Goal: Task Accomplishment & Management: Manage account settings

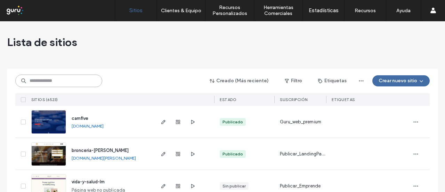
paste input "**********"
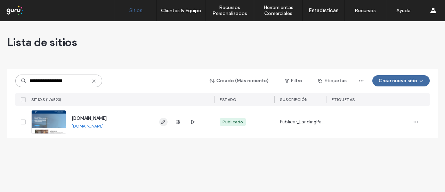
type input "**********"
click at [163, 122] on icon "button" at bounding box center [164, 122] width 6 height 6
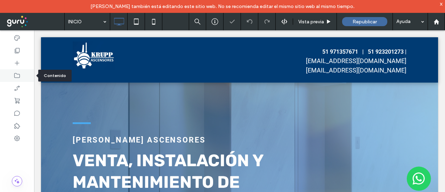
click at [15, 80] on div at bounding box center [17, 75] width 34 height 13
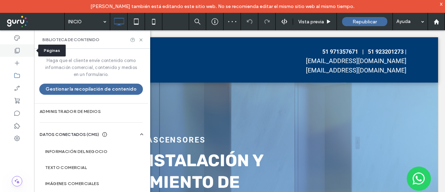
click at [17, 52] on icon at bounding box center [17, 50] width 7 height 7
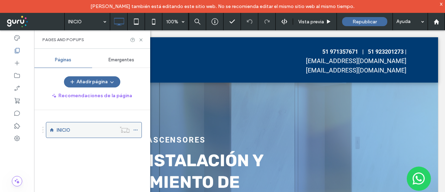
click at [135, 127] on icon at bounding box center [135, 129] width 5 height 5
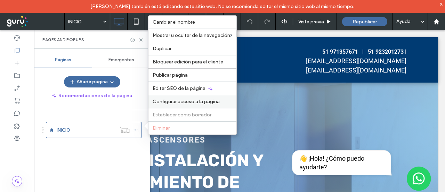
click at [177, 104] on span "Configurar acceso a la página" at bounding box center [186, 101] width 67 height 6
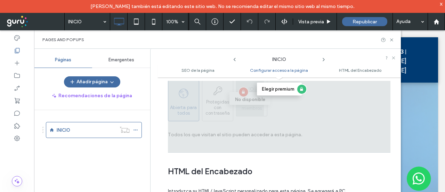
scroll to position [301, 0]
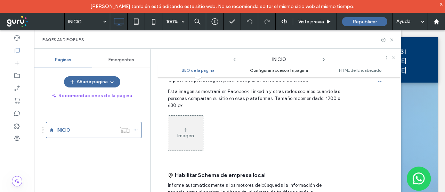
click at [282, 69] on span "Configurar acceso a la página" at bounding box center [279, 70] width 58 height 5
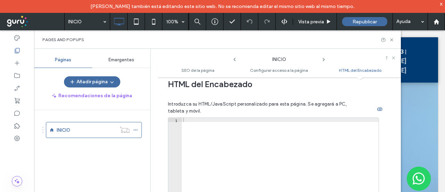
scroll to position [788, 0]
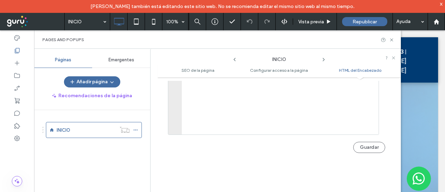
click at [370, 70] on span "HTML del Encabezado" at bounding box center [360, 70] width 42 height 5
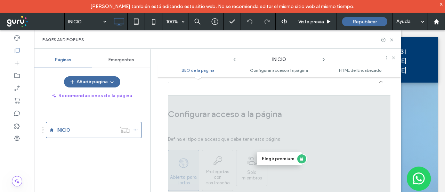
scroll to position [475, 0]
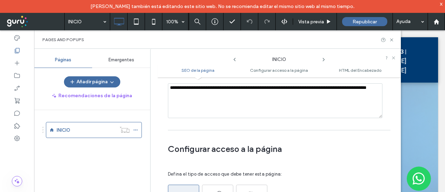
click at [174, 74] on ul "SEO de la página Configurar acceso a la página HTML del Encabezado" at bounding box center [280, 70] width 244 height 14
click at [196, 71] on span "SEO de la página" at bounding box center [198, 70] width 33 height 5
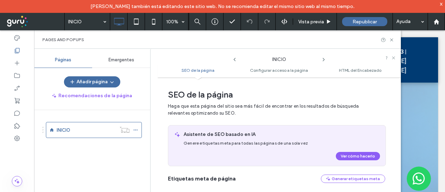
scroll to position [104, 0]
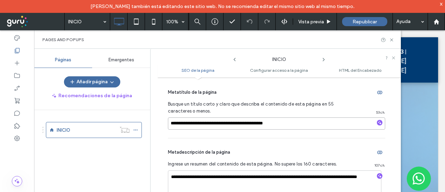
click at [321, 122] on input "**********" at bounding box center [276, 123] width 217 height 12
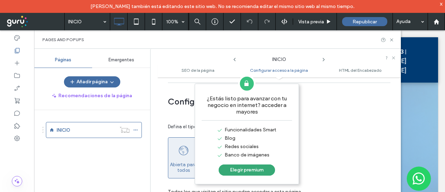
scroll to position [626, 0]
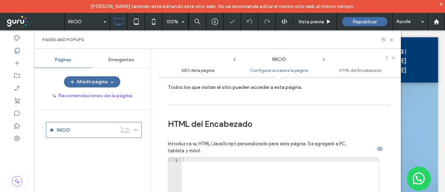
click at [188, 72] on span "SEO de la página" at bounding box center [198, 70] width 33 height 5
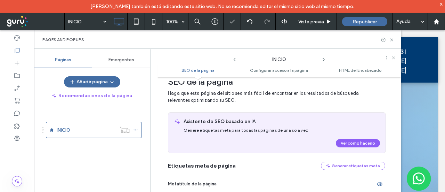
scroll to position [0, 0]
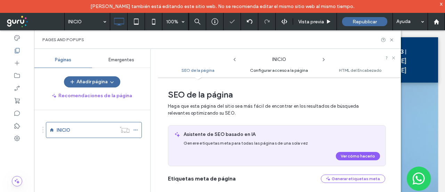
click at [277, 72] on span "Configurar acceso a la página" at bounding box center [279, 70] width 58 height 5
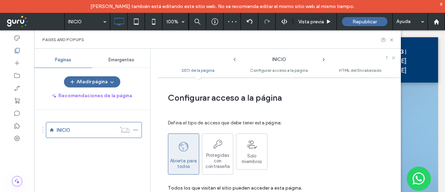
scroll to position [527, 0]
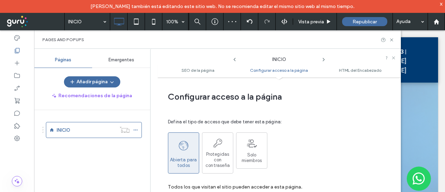
click at [325, 60] on icon at bounding box center [324, 60] width 6 height 6
click at [233, 61] on icon at bounding box center [235, 60] width 6 height 6
click at [367, 71] on span "HTML del Encabezado" at bounding box center [360, 70] width 42 height 5
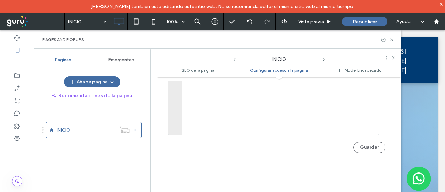
scroll to position [579, 0]
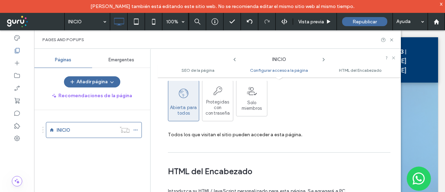
click at [120, 62] on span "Emergentes" at bounding box center [122, 60] width 26 height 6
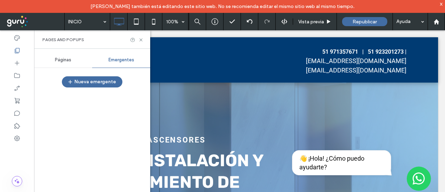
click at [64, 59] on span "Páginas" at bounding box center [63, 60] width 16 height 6
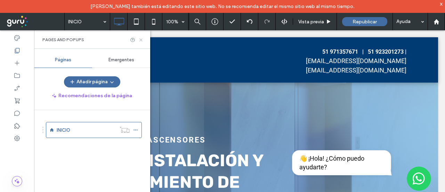
click at [140, 41] on icon at bounding box center [140, 39] width 5 height 5
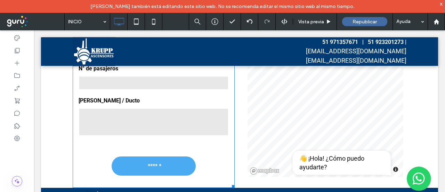
scroll to position [1350, 0]
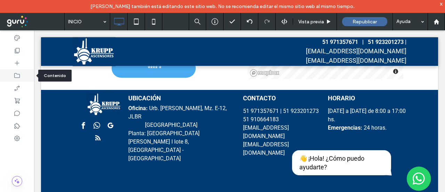
click at [14, 76] on icon at bounding box center [17, 75] width 7 height 7
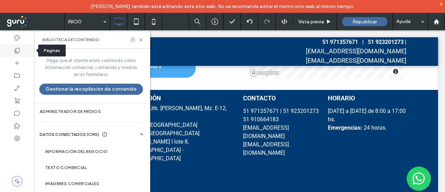
click at [17, 51] on icon at bounding box center [17, 50] width 7 height 7
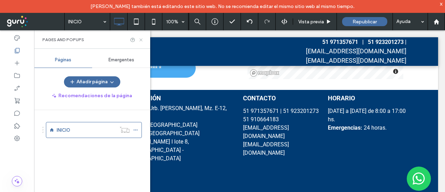
click at [143, 39] on icon at bounding box center [140, 39] width 5 height 5
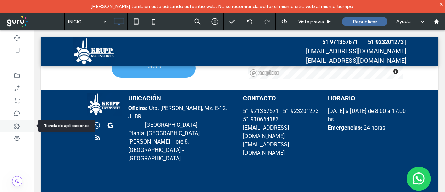
click at [15, 128] on use at bounding box center [17, 126] width 6 height 6
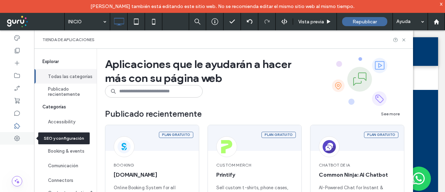
click at [17, 136] on use at bounding box center [17, 138] width 6 height 6
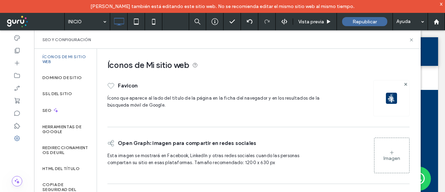
scroll to position [132, 0]
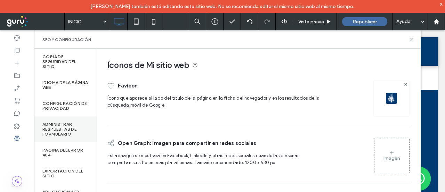
click at [62, 128] on label "Administrar respuestas de formulario" at bounding box center [65, 129] width 46 height 15
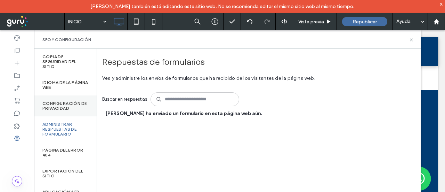
click at [63, 101] on label "Configuración de privacidad" at bounding box center [65, 106] width 46 height 10
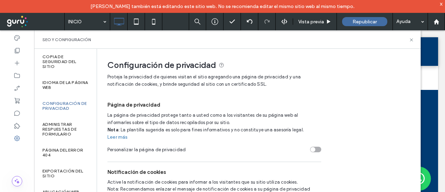
scroll to position [77, 0]
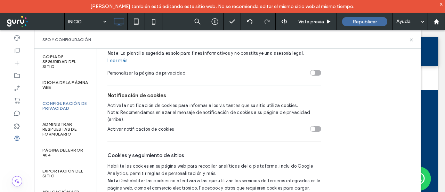
click at [11, 179] on div at bounding box center [17, 181] width 34 height 10
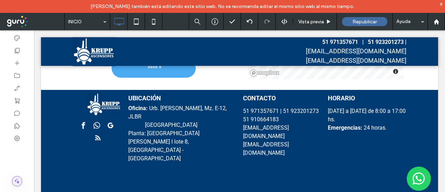
click at [15, 182] on icon at bounding box center [17, 180] width 7 height 7
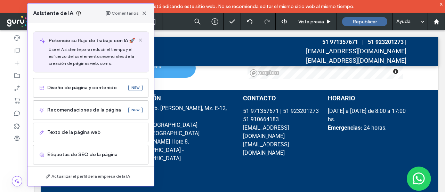
scroll to position [52, 0]
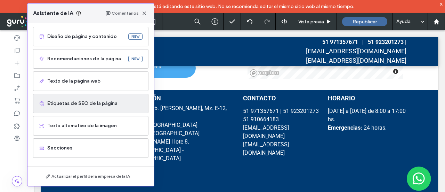
click at [85, 105] on span "Etiquetas de SEO de la página" at bounding box center [94, 103] width 95 height 7
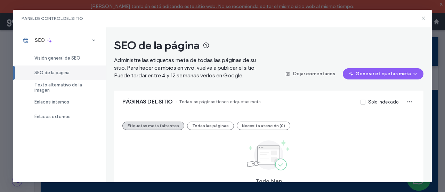
scroll to position [33, 0]
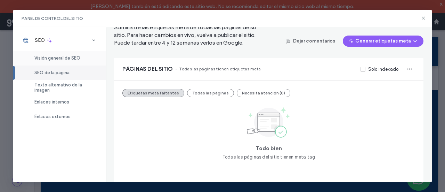
click at [72, 59] on span "Visión general de SEO" at bounding box center [57, 57] width 46 height 5
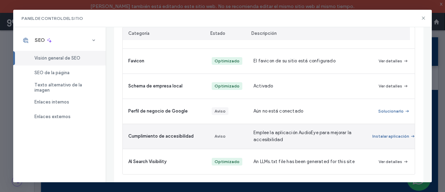
scroll to position [201, 0]
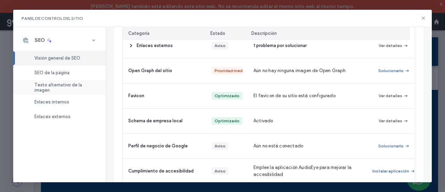
click at [54, 87] on span "Texto alternativo de la imagen" at bounding box center [65, 87] width 63 height 10
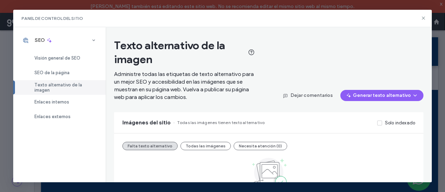
scroll to position [50, 0]
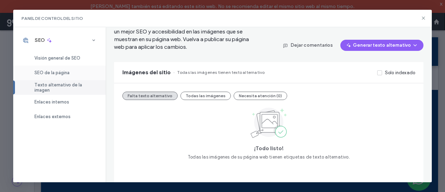
click at [62, 72] on span "SEO de la página" at bounding box center [51, 72] width 35 height 5
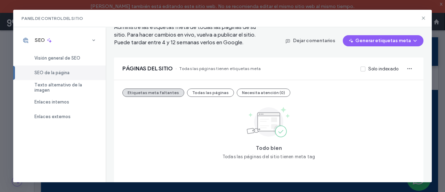
scroll to position [33, 0]
click at [63, 104] on span "Enlaces internos" at bounding box center [51, 101] width 35 height 5
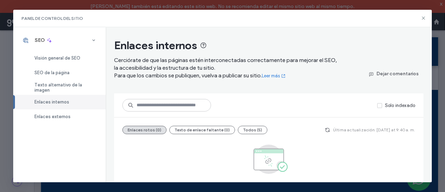
scroll to position [29, 0]
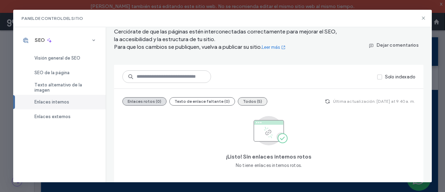
click at [254, 101] on button "Todos (5)" at bounding box center [253, 101] width 30 height 8
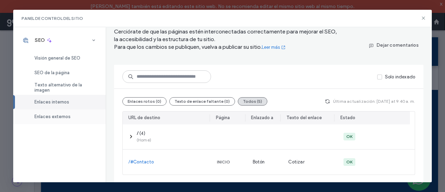
click at [56, 118] on span "Enlaces externos" at bounding box center [52, 116] width 36 height 5
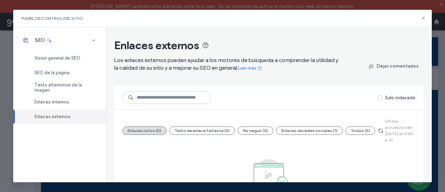
scroll to position [43, 0]
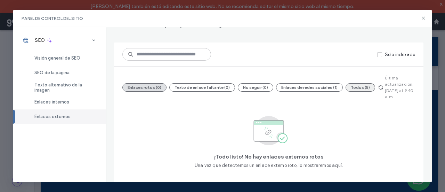
click at [356, 85] on button "Todos (5)" at bounding box center [361, 87] width 30 height 8
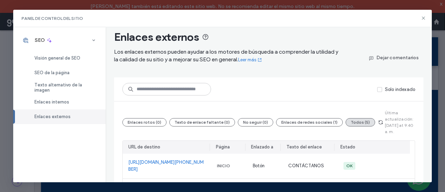
scroll to position [78, 0]
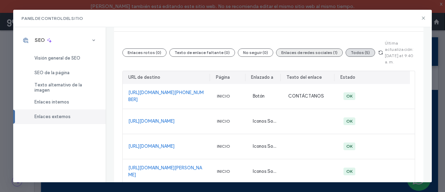
click at [301, 54] on button "Enlaces de redes sociales (1)" at bounding box center [309, 52] width 67 height 8
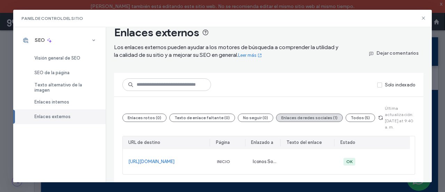
scroll to position [13, 0]
click at [49, 86] on span "Texto alternativo de la imagen" at bounding box center [65, 87] width 63 height 10
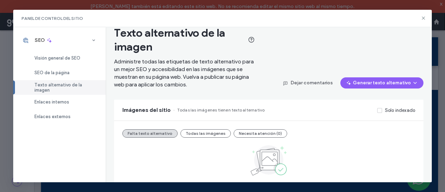
scroll to position [50, 0]
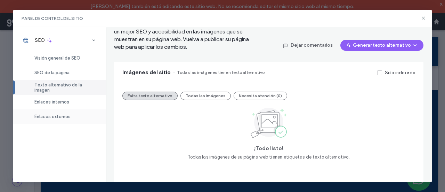
click at [55, 114] on span "Enlaces externos" at bounding box center [52, 116] width 36 height 5
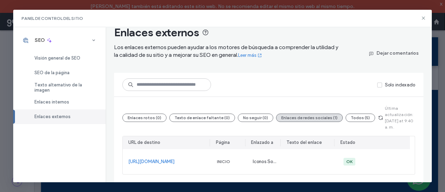
scroll to position [13, 0]
click at [58, 105] on div "Enlaces internos" at bounding box center [59, 102] width 93 height 15
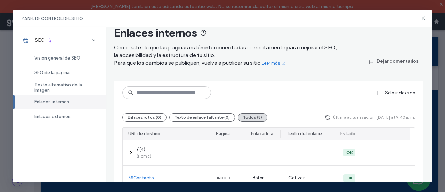
scroll to position [29, 0]
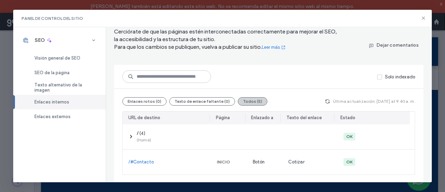
click at [249, 101] on button "Todos (5)" at bounding box center [253, 101] width 30 height 8
click at [66, 84] on span "Texto alternativo de la imagen" at bounding box center [65, 87] width 63 height 10
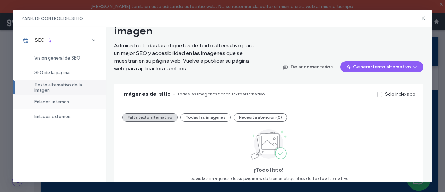
click at [52, 100] on span "Enlaces internos" at bounding box center [51, 101] width 35 height 5
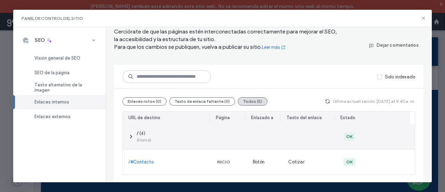
click at [216, 135] on div at bounding box center [230, 136] width 36 height 25
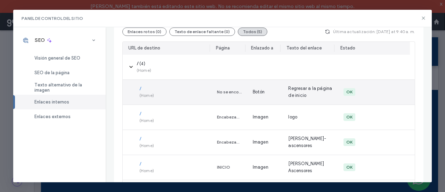
scroll to position [129, 0]
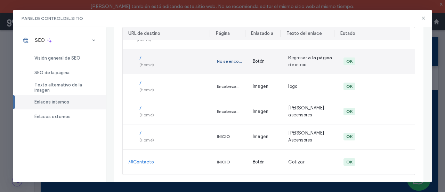
click at [228, 61] on div "No se encontró la página" at bounding box center [229, 61] width 25 height 6
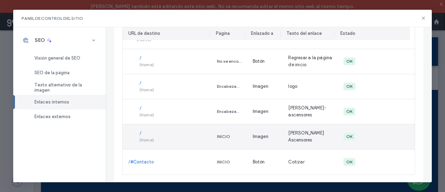
scroll to position [0, 0]
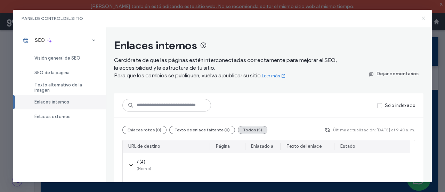
click at [424, 18] on use at bounding box center [423, 18] width 3 height 3
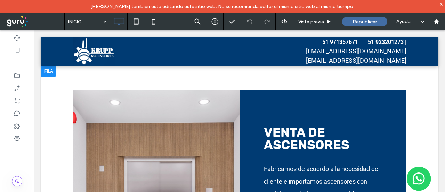
scroll to position [307, 0]
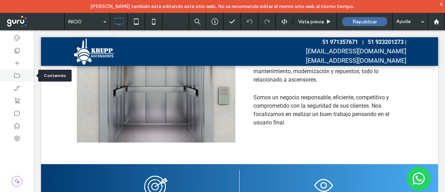
click at [16, 76] on icon at bounding box center [17, 75] width 7 height 7
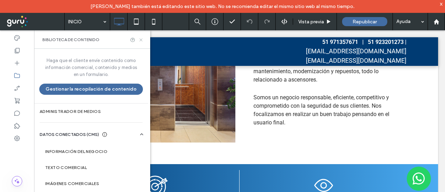
drag, startPoint x: 143, startPoint y: 41, endPoint x: 6, endPoint y: 39, distance: 137.5
click at [143, 41] on icon at bounding box center [140, 39] width 5 height 5
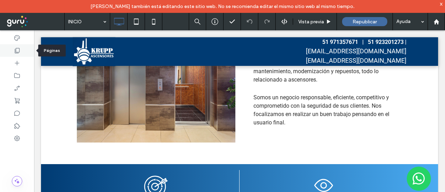
click at [20, 52] on icon at bounding box center [17, 50] width 7 height 7
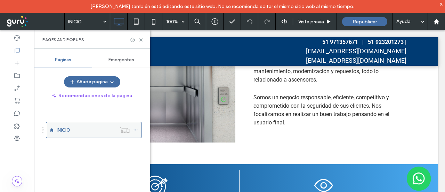
click at [136, 129] on use at bounding box center [136, 129] width 4 height 1
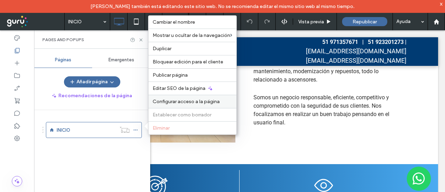
click at [175, 101] on span "Configurar acceso a la página" at bounding box center [186, 101] width 67 height 6
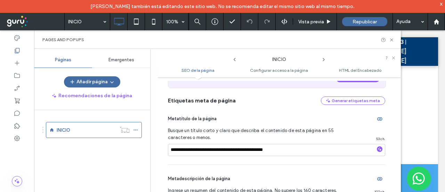
scroll to position [182, 0]
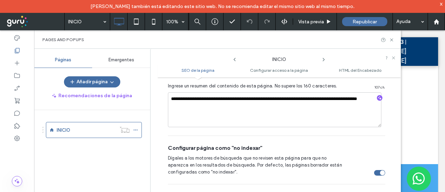
click at [133, 64] on div "Emergentes" at bounding box center [121, 59] width 58 height 15
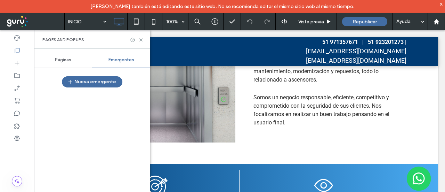
click at [74, 60] on div "Páginas" at bounding box center [63, 59] width 58 height 15
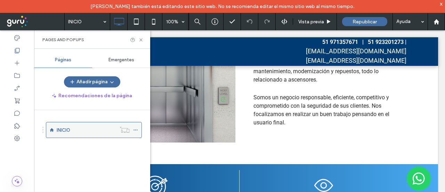
click at [133, 128] on div at bounding box center [124, 129] width 17 height 7
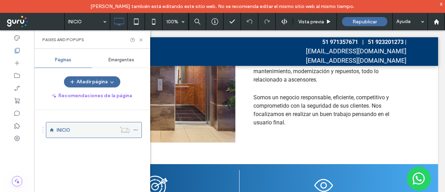
click at [136, 130] on icon at bounding box center [135, 129] width 5 height 5
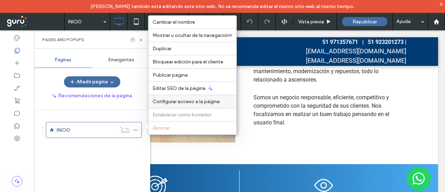
click at [171, 103] on span "Configurar acceso a la página" at bounding box center [186, 101] width 67 height 6
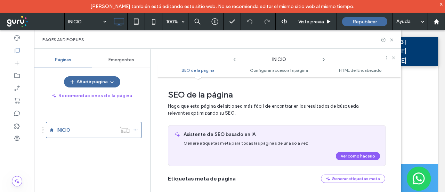
scroll to position [70, 0]
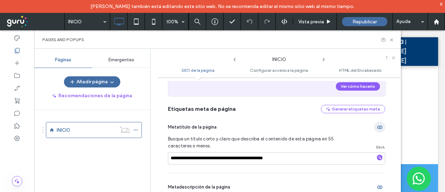
click at [378, 126] on use "button" at bounding box center [380, 126] width 5 height 3
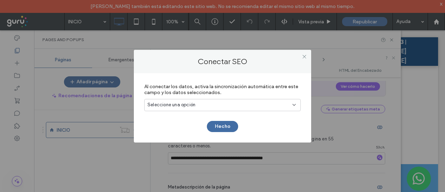
click at [264, 105] on div "Seleccione una opción" at bounding box center [219, 104] width 142 height 7
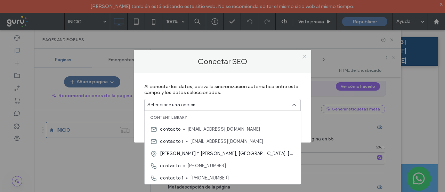
click at [304, 57] on icon at bounding box center [304, 56] width 5 height 5
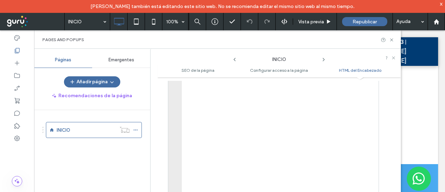
scroll to position [753, 0]
click at [261, 67] on ul "SEO de la página Configurar acceso a la página HTML del Encabezado" at bounding box center [280, 70] width 244 height 14
click at [264, 70] on span "Configurar acceso a la página" at bounding box center [279, 70] width 58 height 5
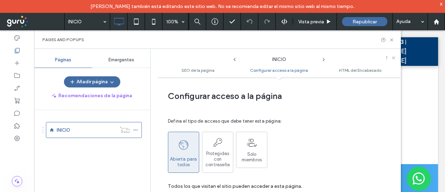
scroll to position [527, 0]
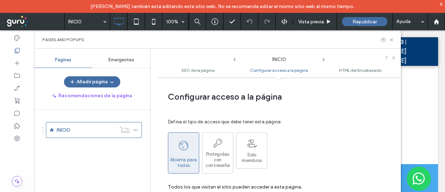
click at [191, 66] on ul "SEO de la página Configurar acceso a la página HTML del Encabezado" at bounding box center [280, 70] width 244 height 14
click at [367, 68] on span "HTML del Encabezado" at bounding box center [360, 70] width 42 height 5
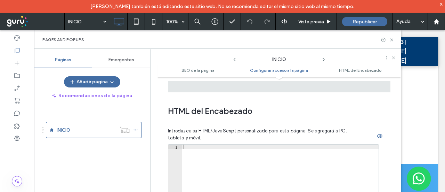
scroll to position [653, 0]
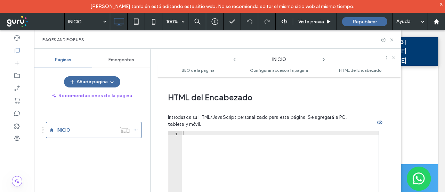
click at [121, 60] on span "Emergentes" at bounding box center [122, 60] width 26 height 6
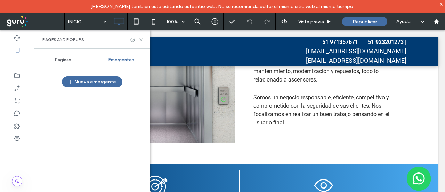
click at [141, 41] on icon at bounding box center [140, 39] width 5 height 5
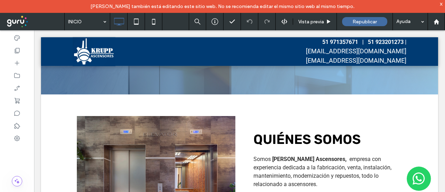
scroll to position [0, 0]
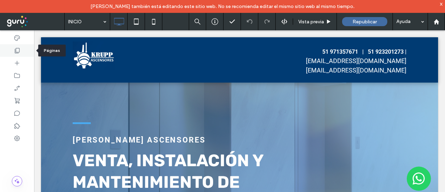
click at [11, 53] on div at bounding box center [17, 50] width 34 height 13
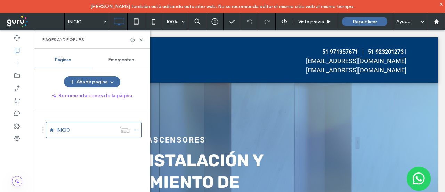
click at [124, 58] on span "Emergentes" at bounding box center [122, 60] width 26 height 6
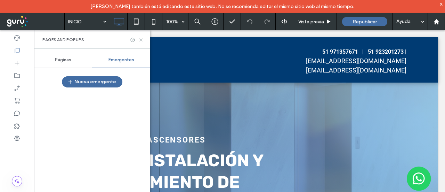
drag, startPoint x: 143, startPoint y: 39, endPoint x: 102, endPoint y: 14, distance: 47.6
click at [143, 39] on icon at bounding box center [140, 39] width 5 height 5
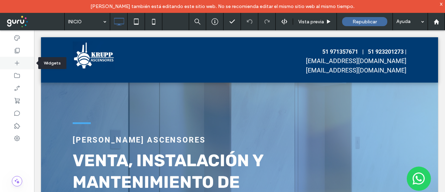
click at [15, 64] on icon at bounding box center [17, 63] width 7 height 7
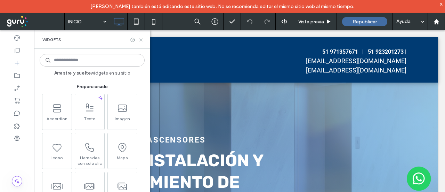
click at [141, 38] on icon at bounding box center [140, 39] width 5 height 5
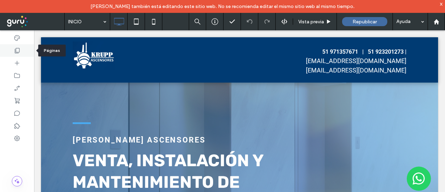
click at [15, 50] on use at bounding box center [17, 50] width 5 height 5
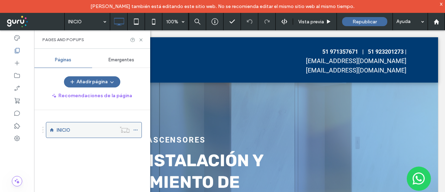
click at [134, 128] on icon at bounding box center [135, 129] width 5 height 5
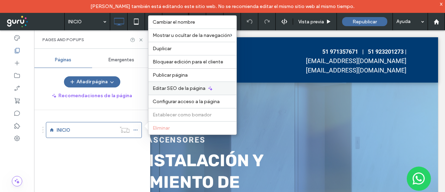
click at [181, 94] on div "Editar SEO de la página" at bounding box center [193, 87] width 88 height 13
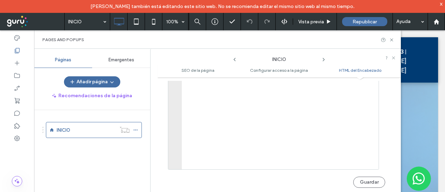
scroll to position [544, 0]
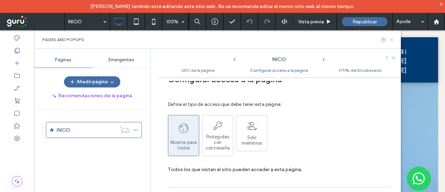
click at [393, 40] on icon at bounding box center [391, 39] width 5 height 5
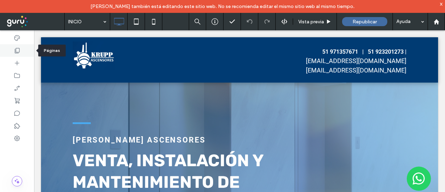
click at [14, 49] on icon at bounding box center [17, 50] width 7 height 7
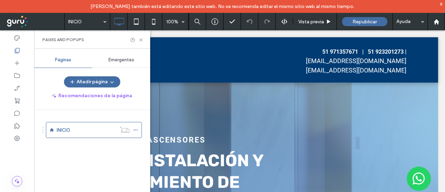
click at [120, 58] on span "Emergentes" at bounding box center [122, 60] width 26 height 6
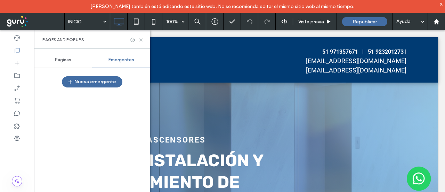
click at [142, 37] on icon at bounding box center [140, 39] width 5 height 5
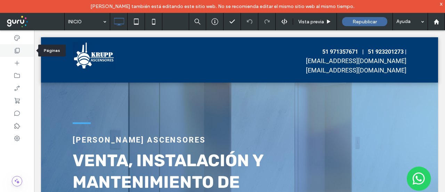
click at [16, 53] on use at bounding box center [17, 50] width 5 height 5
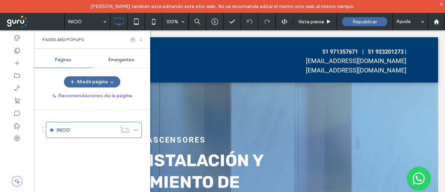
drag, startPoint x: 141, startPoint y: 40, endPoint x: 98, endPoint y: 27, distance: 44.7
click at [141, 40] on icon at bounding box center [140, 39] width 5 height 5
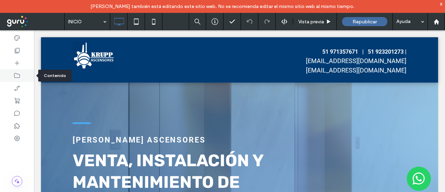
click at [15, 80] on div at bounding box center [17, 75] width 34 height 13
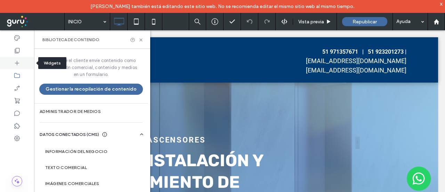
click at [18, 63] on icon at bounding box center [17, 63] width 7 height 7
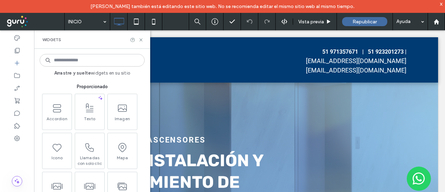
click at [140, 37] on div "Widgets" at bounding box center [92, 40] width 100 height 6
drag, startPoint x: 143, startPoint y: 39, endPoint x: 109, endPoint y: 9, distance: 45.6
click at [143, 39] on icon at bounding box center [140, 39] width 5 height 5
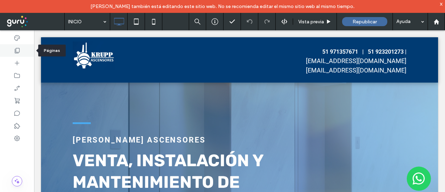
click at [19, 50] on use at bounding box center [17, 50] width 5 height 5
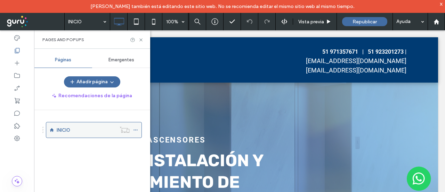
click at [134, 128] on icon at bounding box center [135, 129] width 5 height 5
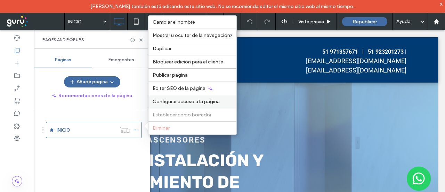
click at [165, 104] on span "Configurar acceso a la página" at bounding box center [186, 101] width 67 height 6
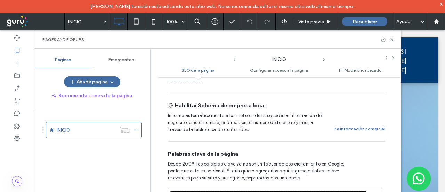
scroll to position [92, 0]
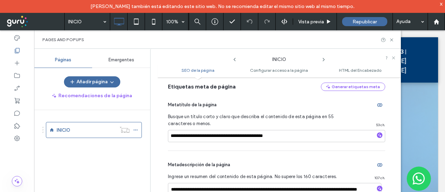
click at [285, 73] on ul "SEO de la página Configurar acceso a la página HTML del Encabezado" at bounding box center [280, 70] width 244 height 14
click at [280, 70] on span "Configurar acceso a la página" at bounding box center [279, 70] width 58 height 5
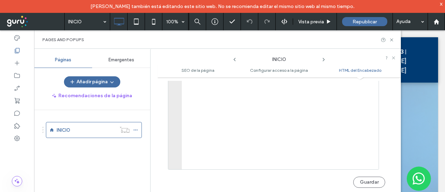
scroll to position [649, 0]
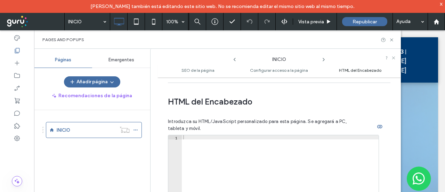
click at [367, 72] on span "HTML del Encabezado" at bounding box center [360, 70] width 42 height 5
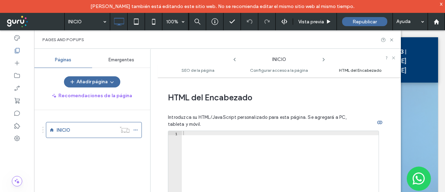
scroll to position [653, 0]
click at [199, 68] on span "SEO de la página" at bounding box center [198, 70] width 33 height 5
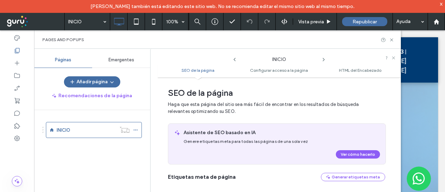
scroll to position [0, 0]
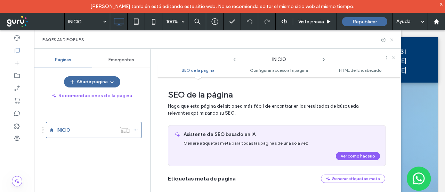
click at [391, 40] on use at bounding box center [391, 39] width 3 height 3
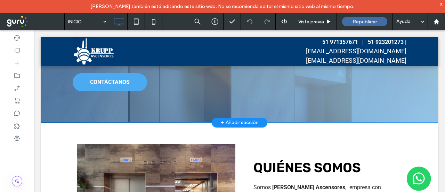
scroll to position [209, 0]
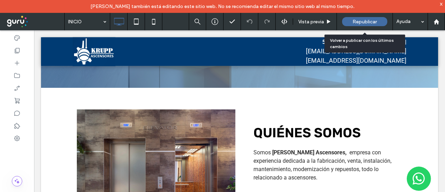
click at [364, 23] on span "Republicar" at bounding box center [365, 22] width 24 height 6
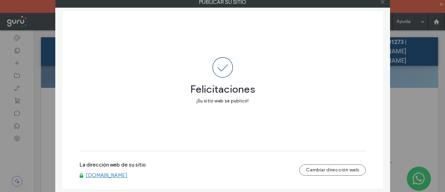
click at [383, 3] on icon at bounding box center [382, 1] width 5 height 5
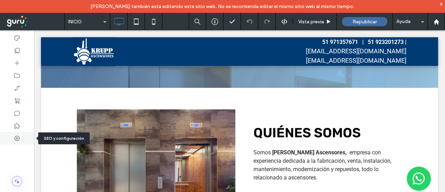
click at [10, 138] on div at bounding box center [17, 138] width 34 height 13
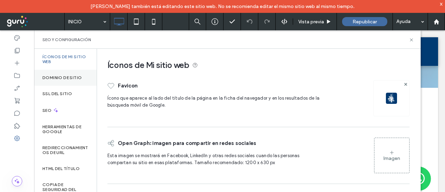
click at [56, 79] on label "Dominio de sitio" at bounding box center [61, 77] width 39 height 5
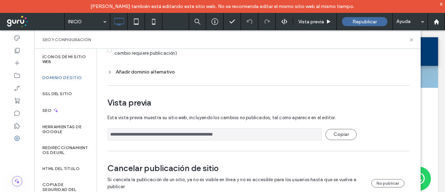
scroll to position [0, 0]
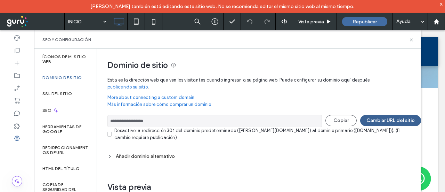
click at [372, 119] on button "Cambiar URL del sitio" at bounding box center [391, 120] width 61 height 11
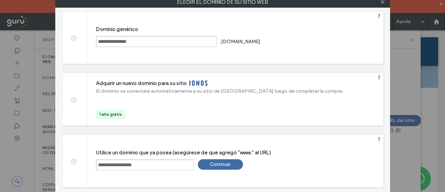
click at [98, 163] on input "**********" at bounding box center [145, 164] width 98 height 11
type input "**********"
click at [224, 166] on div "Continuar" at bounding box center [220, 164] width 45 height 10
type input "**********"
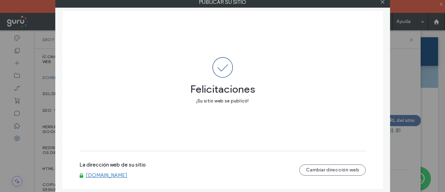
click at [127, 176] on link "www.kruppascensores.com" at bounding box center [106, 175] width 41 height 6
click at [386, 4] on div at bounding box center [383, 2] width 10 height 10
click at [386, 2] on div at bounding box center [383, 2] width 10 height 10
click at [381, 1] on icon at bounding box center [382, 1] width 5 height 5
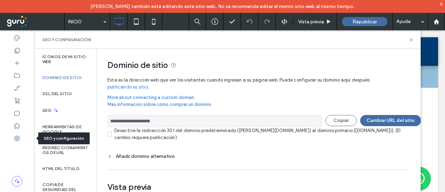
click at [18, 140] on use at bounding box center [17, 138] width 6 height 6
click at [16, 140] on icon at bounding box center [17, 138] width 7 height 7
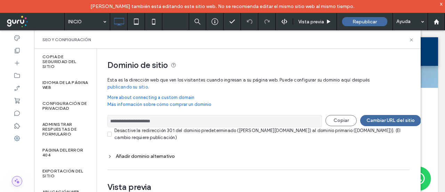
click at [15, 181] on icon at bounding box center [17, 180] width 7 height 7
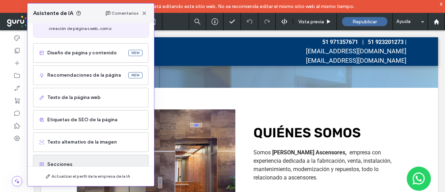
scroll to position [52, 0]
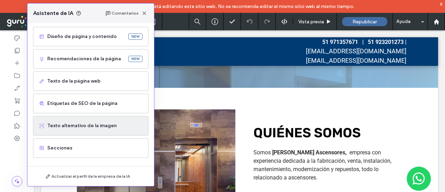
click at [79, 126] on span "Texto alternativo de la imagen" at bounding box center [94, 125] width 95 height 7
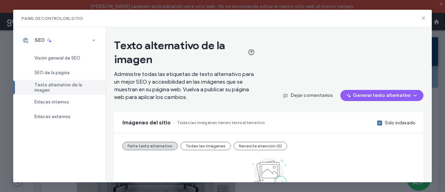
scroll to position [50, 0]
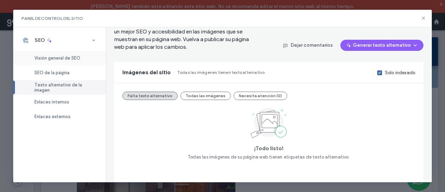
click at [66, 59] on span "Visión general de SEO" at bounding box center [57, 57] width 46 height 5
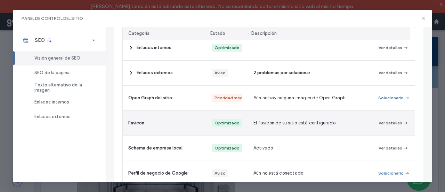
scroll to position [236, 0]
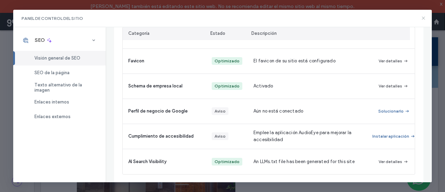
click at [423, 18] on use at bounding box center [423, 18] width 3 height 3
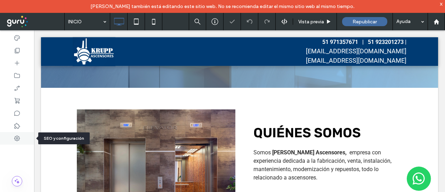
click at [19, 138] on icon at bounding box center [17, 138] width 7 height 7
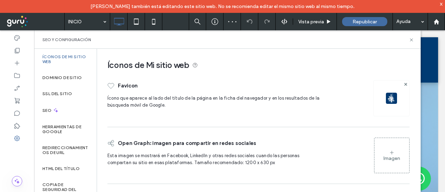
scroll to position [39, 0]
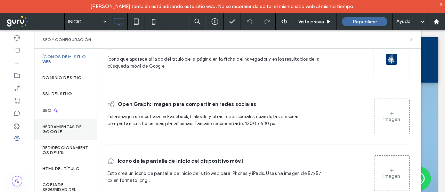
click at [59, 129] on label "Herramientas de Google" at bounding box center [65, 129] width 46 height 10
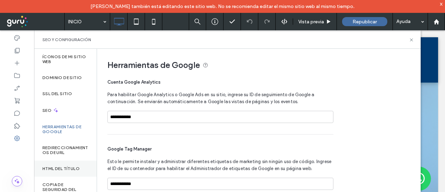
click at [54, 167] on label "HTML del título" at bounding box center [60, 168] width 37 height 5
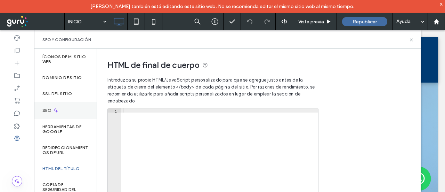
click at [54, 108] on icon at bounding box center [56, 110] width 6 height 6
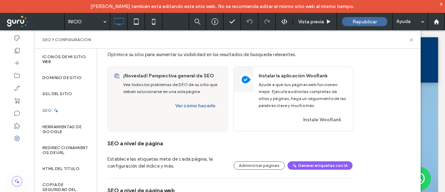
scroll to position [0, 0]
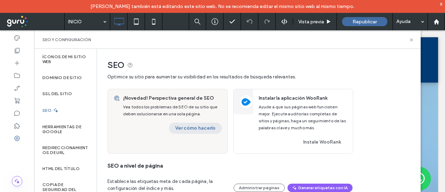
click at [206, 130] on button "Ver cómo hacerlo" at bounding box center [195, 127] width 53 height 11
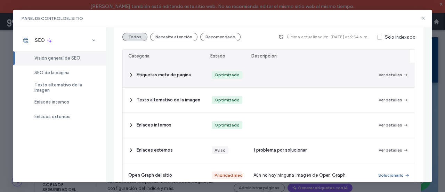
scroll to position [27, 0]
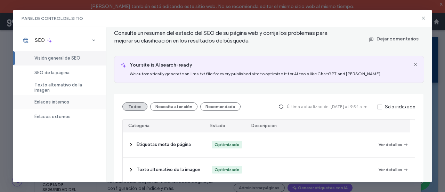
click at [60, 102] on span "Enlaces internos" at bounding box center [51, 101] width 35 height 5
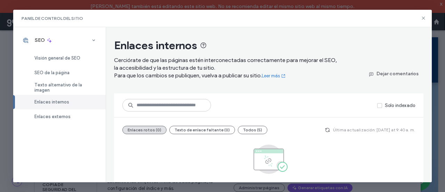
scroll to position [29, 0]
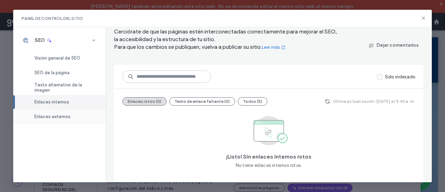
click at [65, 114] on span "Enlaces externos" at bounding box center [52, 116] width 36 height 5
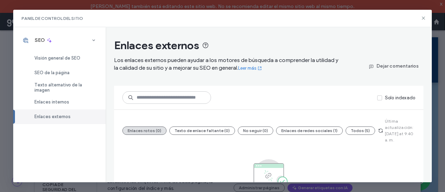
scroll to position [43, 0]
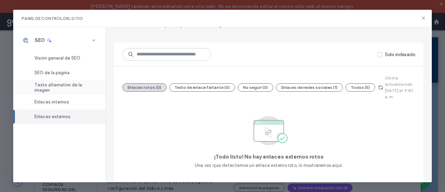
click at [84, 89] on span "Texto alternativo de la imagen" at bounding box center [65, 87] width 63 height 10
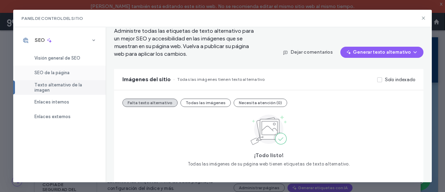
click at [47, 67] on div "SEO de la página" at bounding box center [59, 72] width 93 height 15
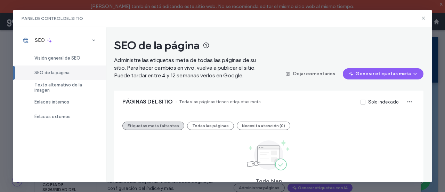
scroll to position [33, 0]
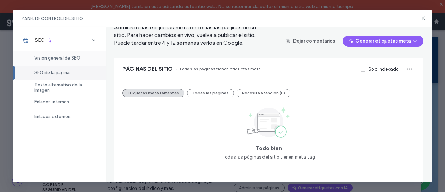
click at [68, 59] on span "Visión general de SEO" at bounding box center [57, 57] width 46 height 5
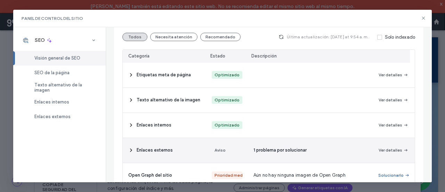
scroll to position [0, 0]
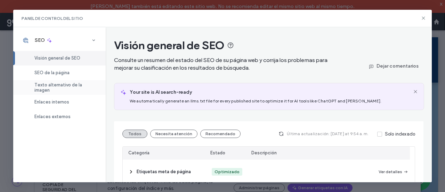
click at [66, 89] on span "Texto alternativo de la imagen" at bounding box center [65, 87] width 63 height 10
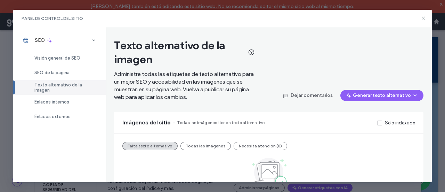
scroll to position [50, 0]
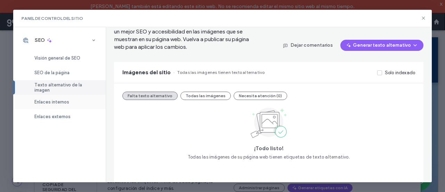
click at [53, 101] on span "Enlaces internos" at bounding box center [51, 101] width 35 height 5
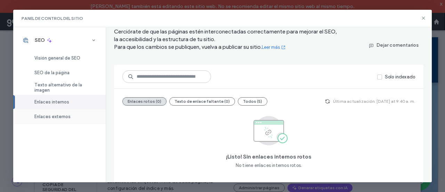
scroll to position [29, 0]
click at [61, 116] on span "Enlaces externos" at bounding box center [52, 116] width 36 height 5
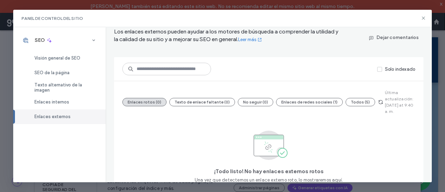
scroll to position [43, 0]
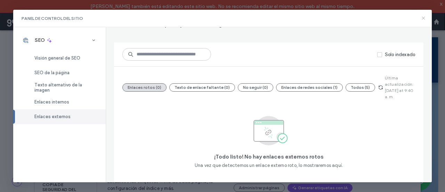
click at [423, 17] on icon at bounding box center [424, 18] width 6 height 6
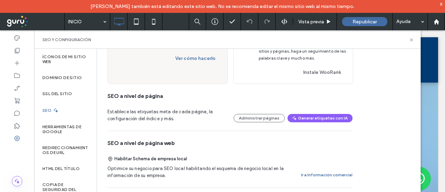
scroll to position [0, 0]
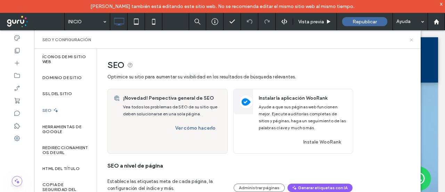
drag, startPoint x: 388, startPoint y: 15, endPoint x: 109, endPoint y: 84, distance: 286.8
click at [413, 39] on icon at bounding box center [411, 39] width 5 height 5
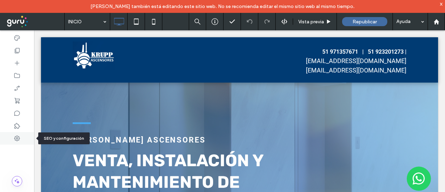
click at [16, 137] on icon at bounding box center [17, 138] width 7 height 7
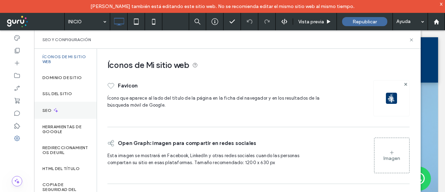
click at [63, 112] on div "SEO" at bounding box center [65, 110] width 63 height 17
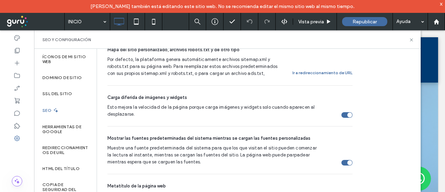
scroll to position [196, 0]
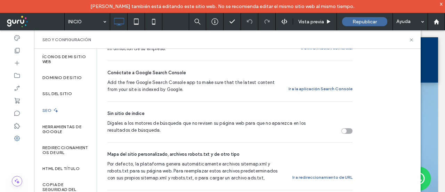
click at [308, 87] on button "Ir a la aplicación Search Console" at bounding box center [321, 89] width 64 height 8
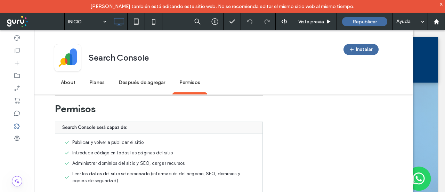
scroll to position [573, 0]
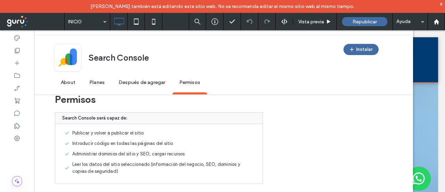
click at [428, 39] on div "Click To Paste 51 971357671 | 51 923201273 | ventas@kruppascensores.com soporte…" at bounding box center [239, 59] width 397 height 45
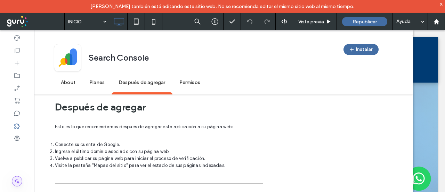
click at [14, 178] on icon at bounding box center [17, 180] width 7 height 7
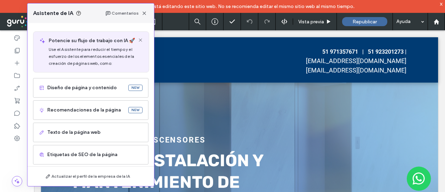
scroll to position [52, 0]
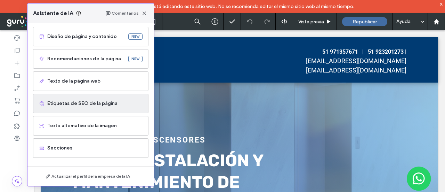
click at [92, 106] on span "Etiquetas de SEO de la página" at bounding box center [94, 103] width 95 height 7
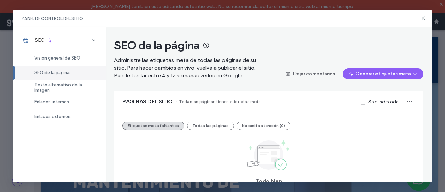
scroll to position [33, 0]
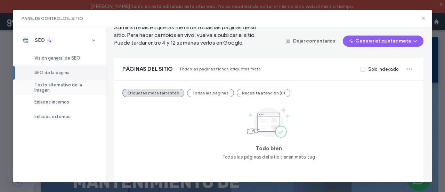
click at [56, 88] on span "Texto alternativo de la imagen" at bounding box center [65, 87] width 63 height 10
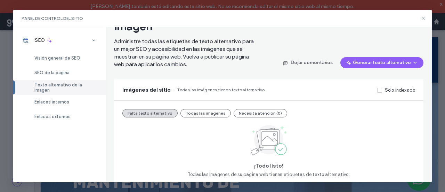
scroll to position [50, 0]
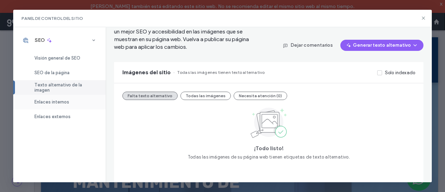
click at [59, 103] on span "Enlaces internos" at bounding box center [51, 101] width 35 height 5
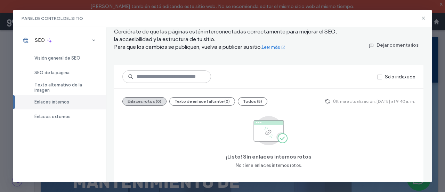
scroll to position [29, 0]
click at [56, 115] on span "Enlaces externos" at bounding box center [52, 116] width 36 height 5
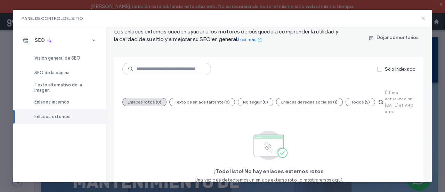
scroll to position [43, 0]
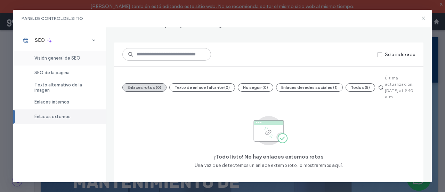
click at [60, 59] on span "Visión general de SEO" at bounding box center [57, 57] width 46 height 5
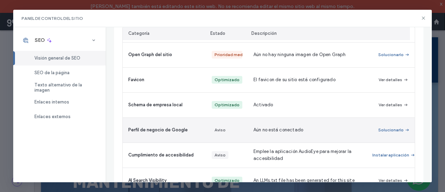
scroll to position [236, 0]
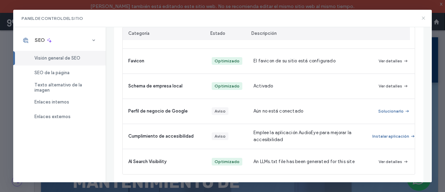
click at [426, 18] on icon at bounding box center [424, 18] width 6 height 6
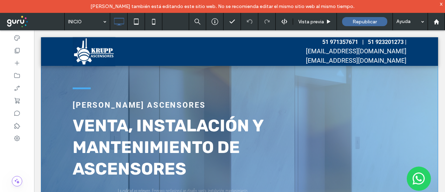
scroll to position [70, 0]
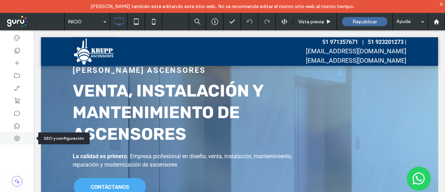
click at [18, 140] on icon at bounding box center [17, 138] width 7 height 7
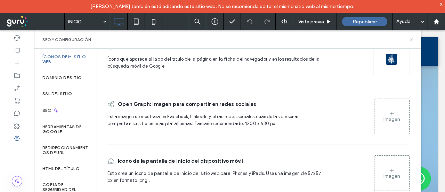
scroll to position [0, 0]
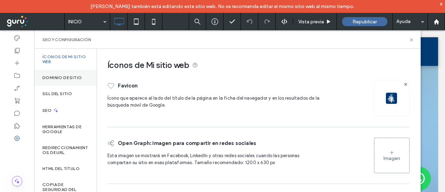
click at [69, 79] on label "Dominio de sitio" at bounding box center [61, 77] width 39 height 5
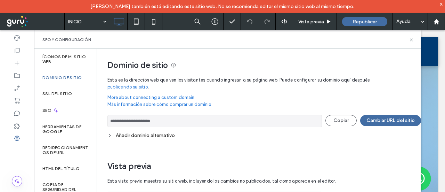
scroll to position [66, 0]
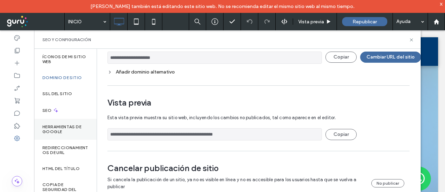
click at [48, 123] on div "Herramientas de Google" at bounding box center [65, 129] width 63 height 21
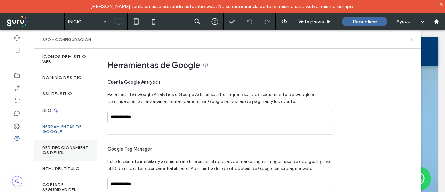
click at [58, 147] on label "Redireccionamientos de URL" at bounding box center [65, 150] width 46 height 10
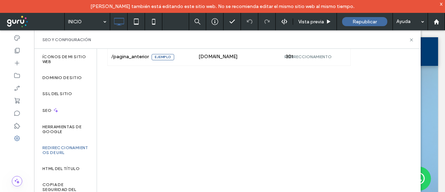
scroll to position [103, 0]
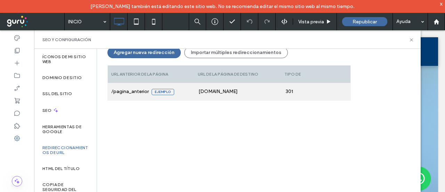
click at [220, 94] on div "www.example.com" at bounding box center [238, 91] width 87 height 17
click at [131, 92] on div "/pagina_anterior Ejemplo" at bounding box center [151, 91] width 87 height 17
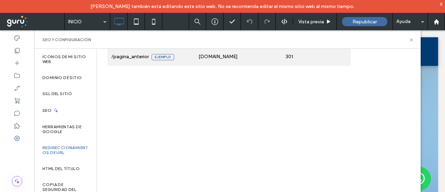
scroll to position [0, 0]
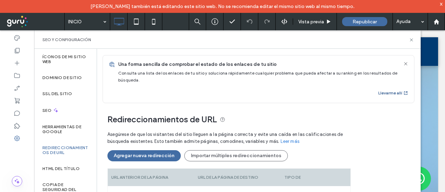
click at [384, 93] on button "Llevarme allí" at bounding box center [394, 93] width 30 height 8
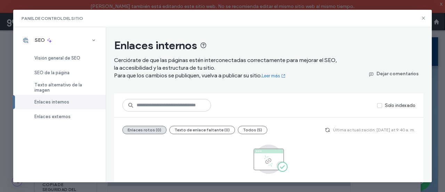
scroll to position [29, 0]
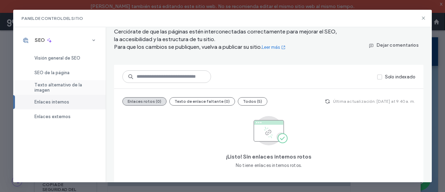
click at [53, 87] on span "Texto alternativo de la imagen" at bounding box center [65, 87] width 63 height 10
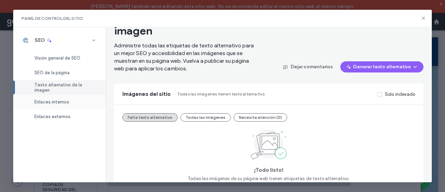
click at [49, 103] on span "Enlaces internos" at bounding box center [51, 101] width 35 height 5
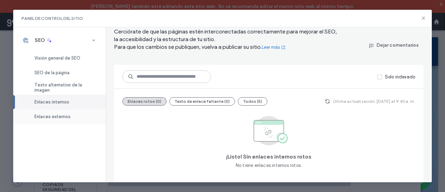
click at [48, 121] on div "Enlaces externos" at bounding box center [59, 116] width 93 height 15
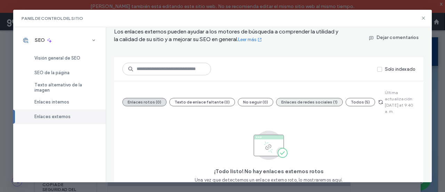
click at [315, 101] on button "Enlaces de redes sociales (1)" at bounding box center [309, 102] width 67 height 8
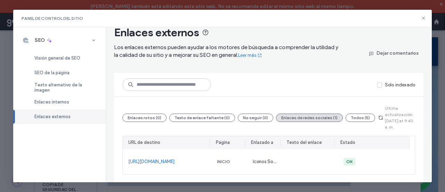
scroll to position [13, 0]
click at [360, 117] on button "Todos (5)" at bounding box center [361, 118] width 30 height 8
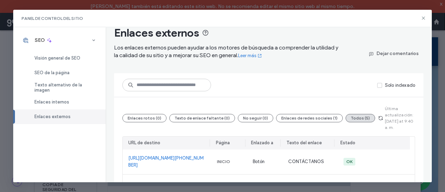
scroll to position [113, 0]
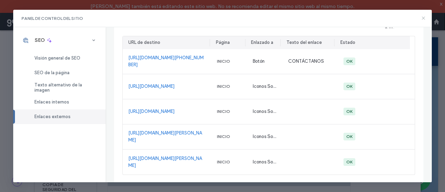
click at [424, 19] on icon at bounding box center [424, 18] width 6 height 6
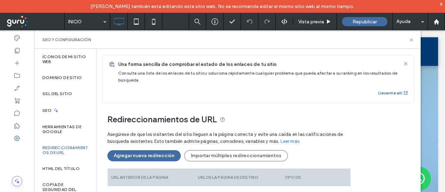
click at [23, 181] on div at bounding box center [17, 181] width 34 height 10
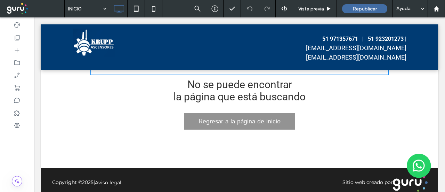
scroll to position [17, 0]
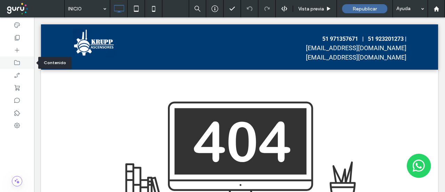
click at [19, 65] on use at bounding box center [17, 62] width 6 height 5
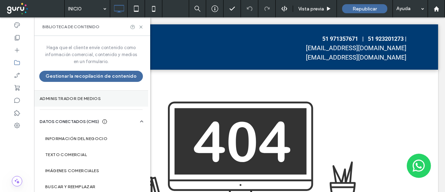
scroll to position [25, 0]
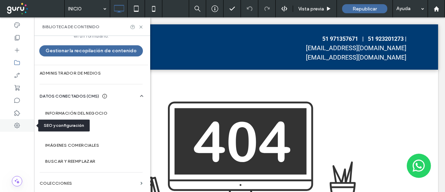
click at [15, 124] on icon at bounding box center [17, 125] width 7 height 7
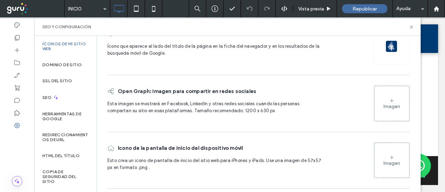
scroll to position [0, 0]
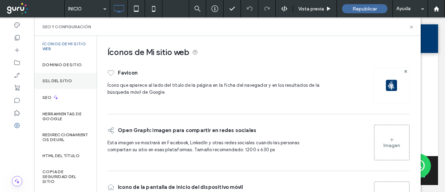
click at [52, 81] on label "SSL del sitio" at bounding box center [57, 80] width 30 height 5
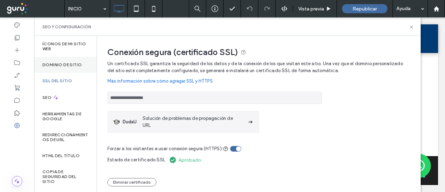
click at [58, 62] on label "Dominio de sitio" at bounding box center [61, 64] width 39 height 5
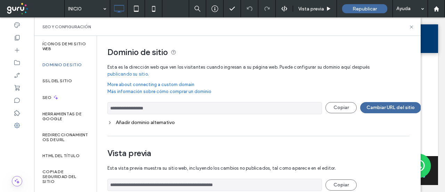
scroll to position [66, 0]
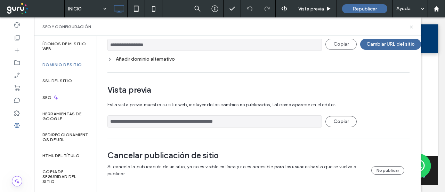
click at [413, 27] on icon at bounding box center [411, 26] width 5 height 5
